Goal: Transaction & Acquisition: Subscribe to service/newsletter

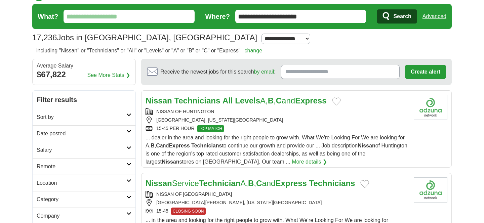
scroll to position [18, 0]
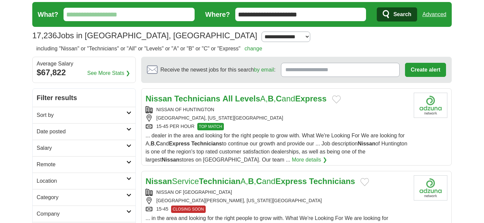
click at [268, 100] on link "Nissan Technicians All Levels A, B , C and Express" at bounding box center [236, 98] width 181 height 9
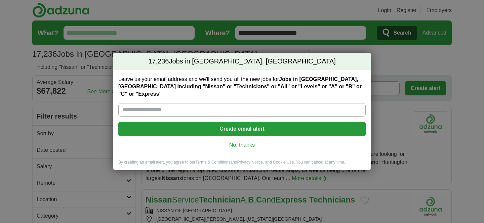
click at [257, 106] on input "Leave us your email address and we'll send you all the new jobs for Jobs in [GE…" at bounding box center [242, 109] width 248 height 13
type input "**********"
click at [251, 122] on button "Create email alert" at bounding box center [242, 129] width 248 height 14
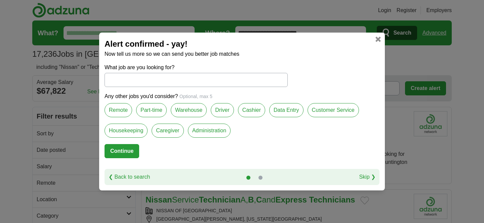
click at [376, 39] on link at bounding box center [378, 39] width 5 height 5
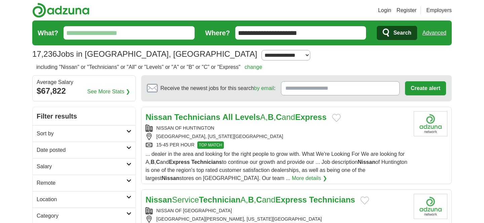
click at [310, 87] on input "Receive the newest jobs for this search by email :" at bounding box center [340, 88] width 119 height 14
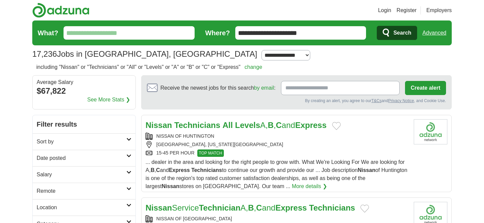
click at [276, 121] on link "Nissan Technicians All Levels A, B , C and Express" at bounding box center [236, 125] width 181 height 9
